Goal: Complete application form

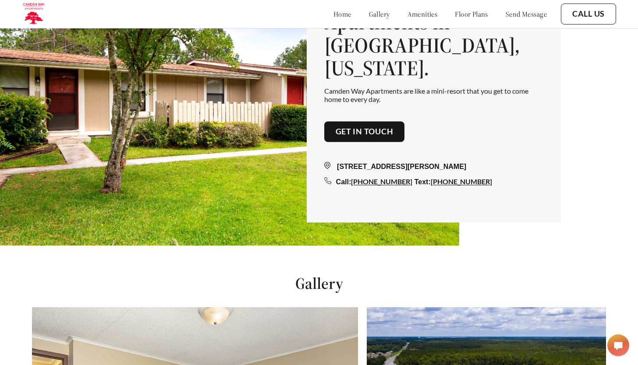
scroll to position [313, 0]
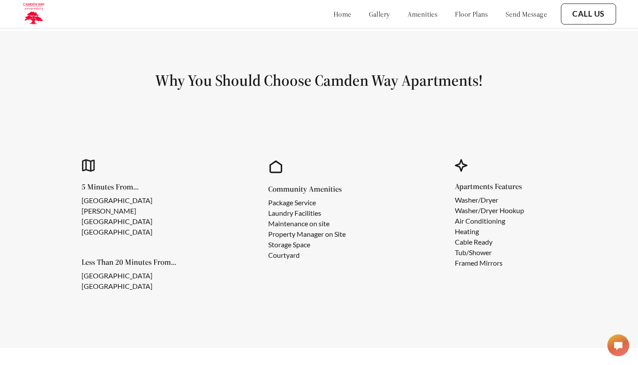
scroll to position [725, 0]
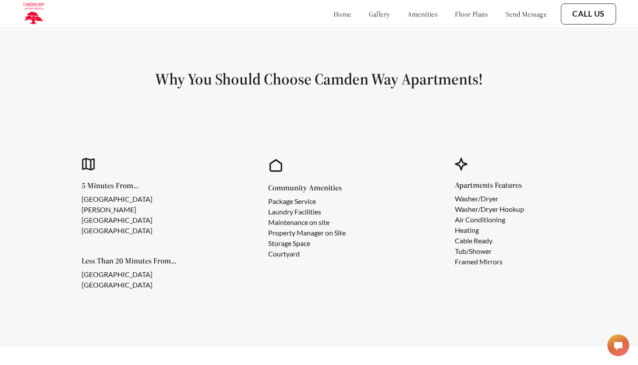
click at [464, 14] on link "floor plans" at bounding box center [471, 14] width 33 height 9
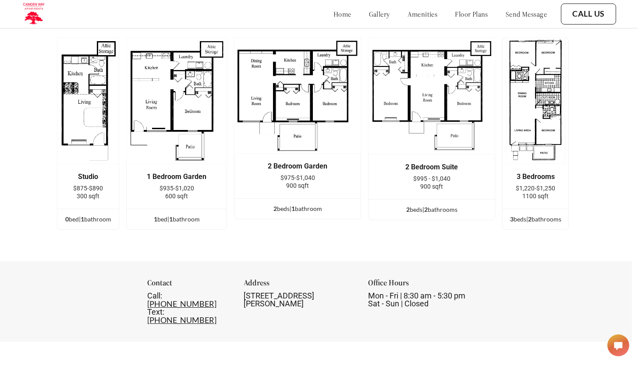
scroll to position [1093, 6]
click at [84, 176] on div "Studio" at bounding box center [88, 177] width 35 height 8
click at [87, 148] on img at bounding box center [88, 100] width 62 height 127
click at [87, 127] on img at bounding box center [88, 100] width 62 height 127
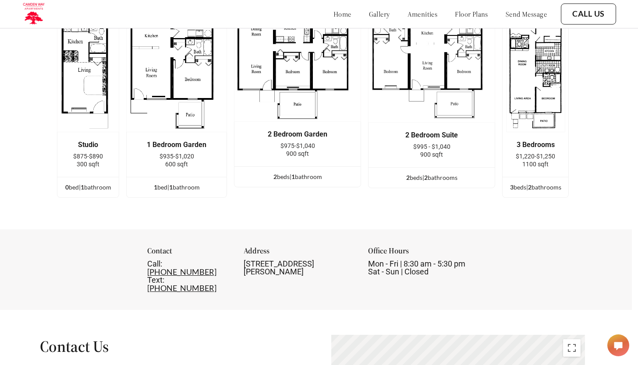
scroll to position [1029, 6]
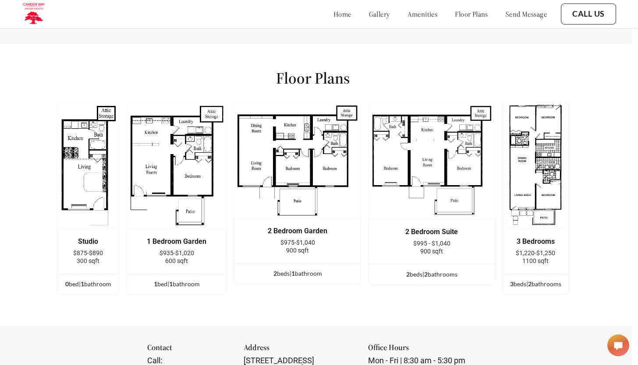
click at [333, 12] on link "home" at bounding box center [342, 14] width 18 height 9
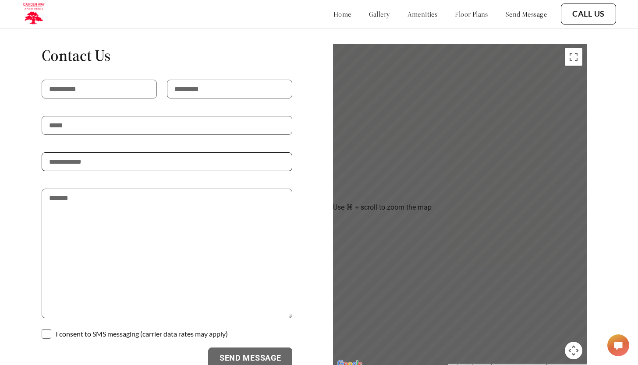
scroll to position [1429, 4]
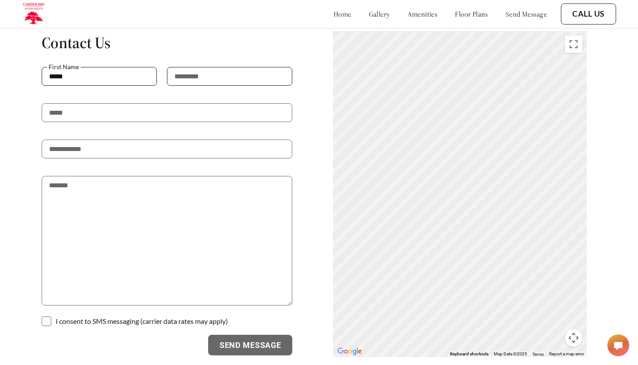
type input "*****"
type input "**********"
click at [155, 230] on textarea at bounding box center [167, 241] width 251 height 130
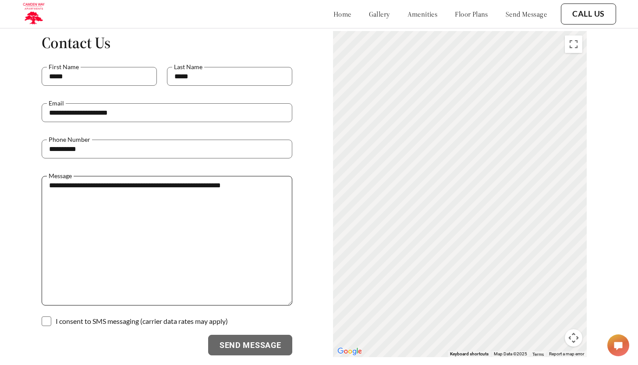
type textarea "**********"
click at [216, 306] on p at bounding box center [167, 315] width 251 height 18
click at [51, 317] on span at bounding box center [47, 322] width 10 height 10
click at [245, 315] on form "**********" at bounding box center [167, 211] width 251 height 289
click at [245, 335] on button "Send Message" at bounding box center [250, 345] width 85 height 21
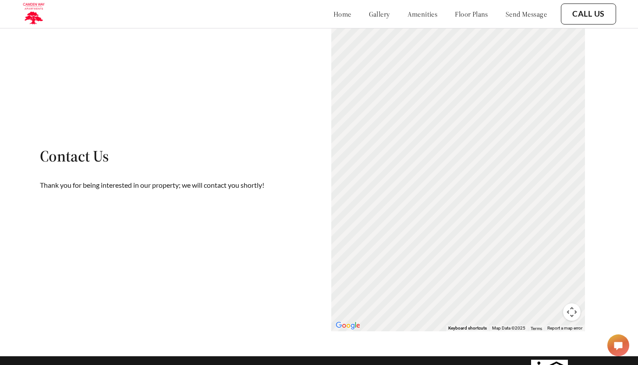
scroll to position [1455, 6]
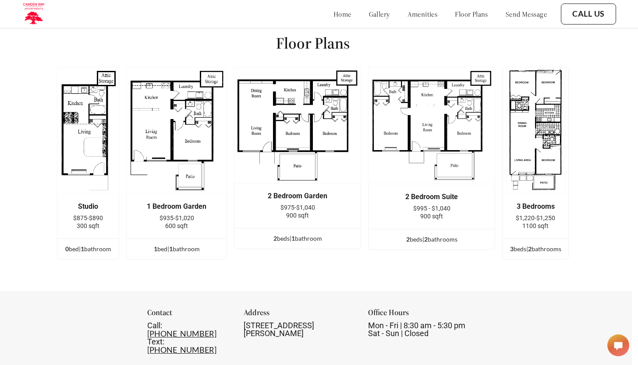
scroll to position [1068, 6]
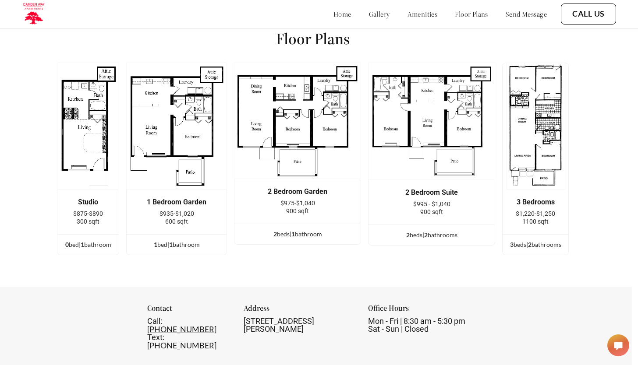
scroll to position [725, 0]
